Goal: Transaction & Acquisition: Purchase product/service

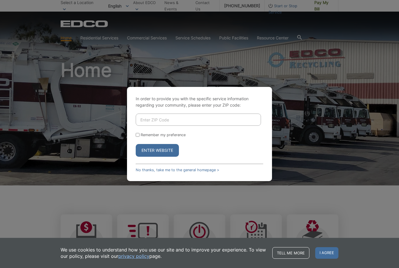
click at [194, 126] on input "Enter ZIP Code" at bounding box center [198, 120] width 125 height 12
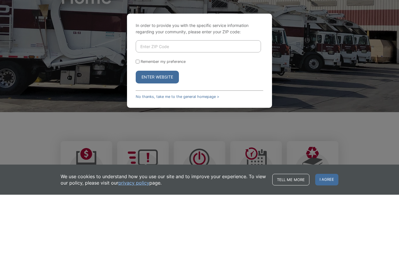
click at [165, 144] on button "Enter Website" at bounding box center [157, 150] width 43 height 13
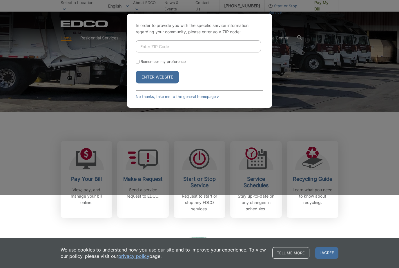
click at [169, 84] on button "Enter Website" at bounding box center [157, 77] width 43 height 13
click at [167, 84] on button "Enter Website" at bounding box center [157, 77] width 43 height 13
click at [181, 99] on link "No thanks, take me to the general homepage >" at bounding box center [178, 97] width 84 height 4
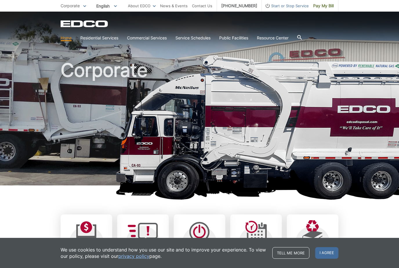
click at [198, 37] on link "Service Schedules" at bounding box center [193, 38] width 35 height 6
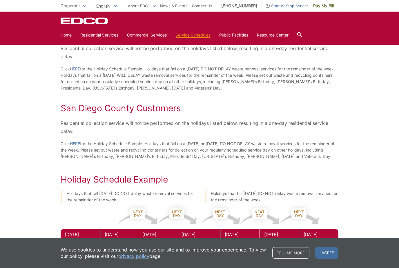
scroll to position [307, 0]
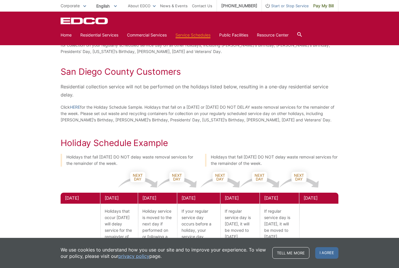
click at [133, 77] on h2 "San Diego County Customers" at bounding box center [200, 71] width 278 height 10
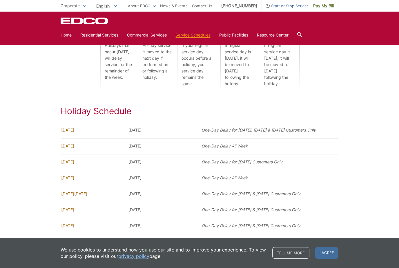
scroll to position [492, 0]
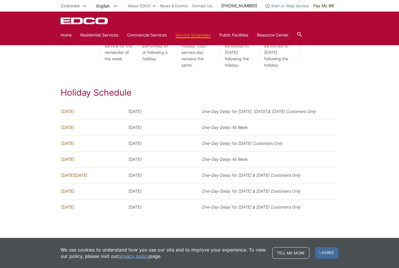
click at [320, 5] on span "Pay My Bill" at bounding box center [323, 6] width 21 height 6
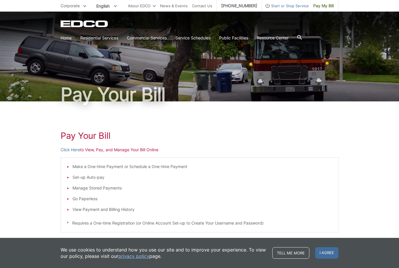
click at [75, 148] on link "Click Here" at bounding box center [70, 150] width 19 height 6
